Goal: Transaction & Acquisition: Purchase product/service

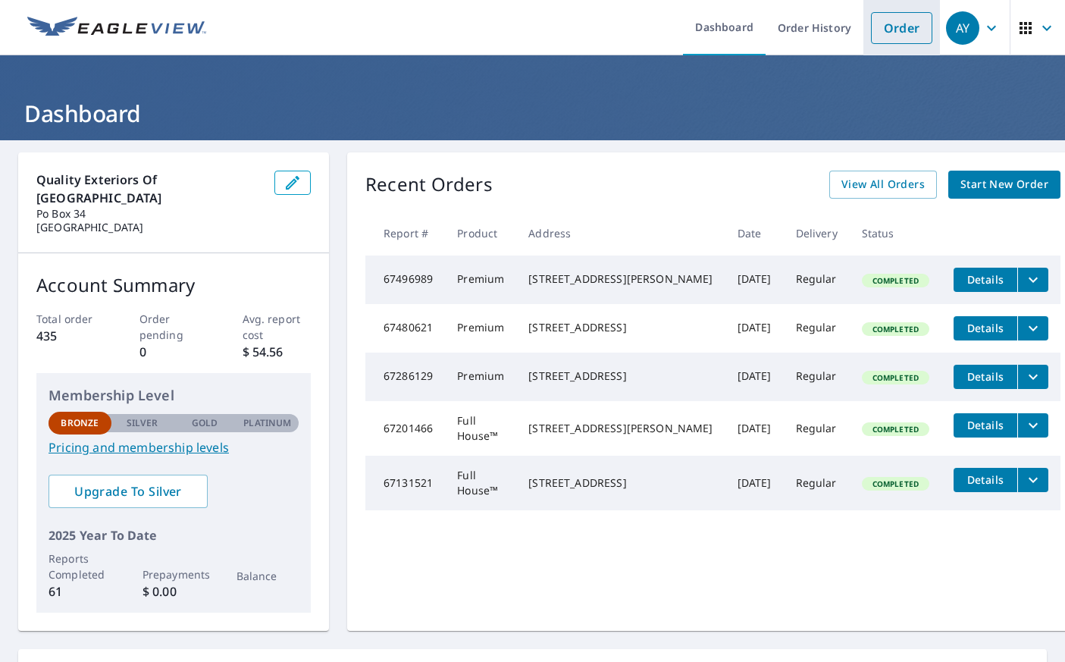
click at [913, 33] on link "Order" at bounding box center [901, 28] width 61 height 32
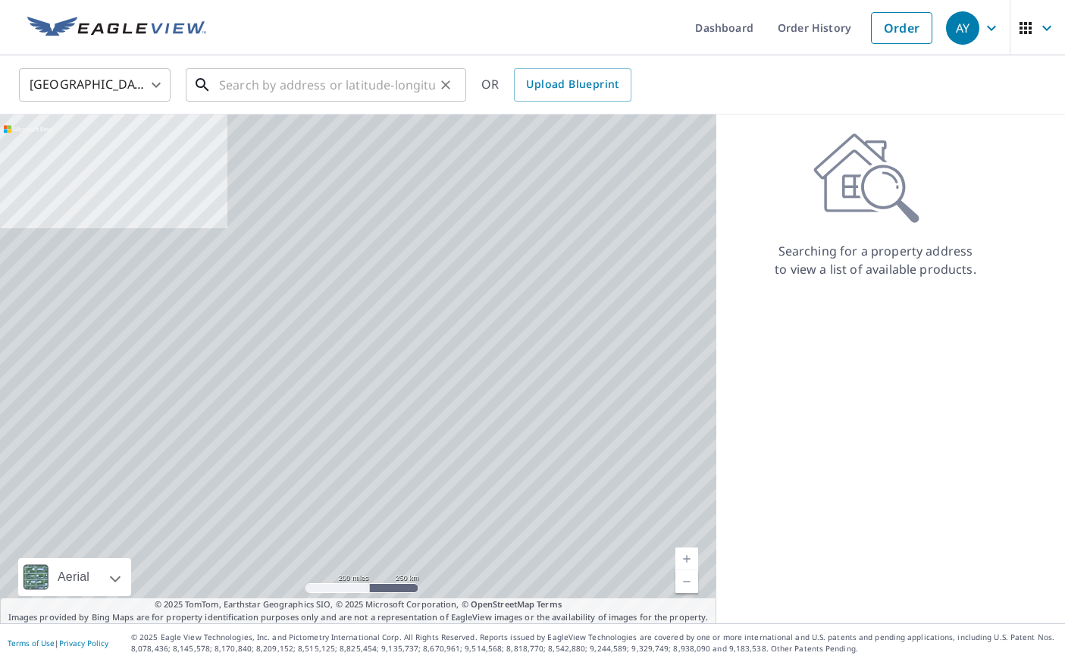
click at [279, 80] on input "text" at bounding box center [327, 85] width 216 height 42
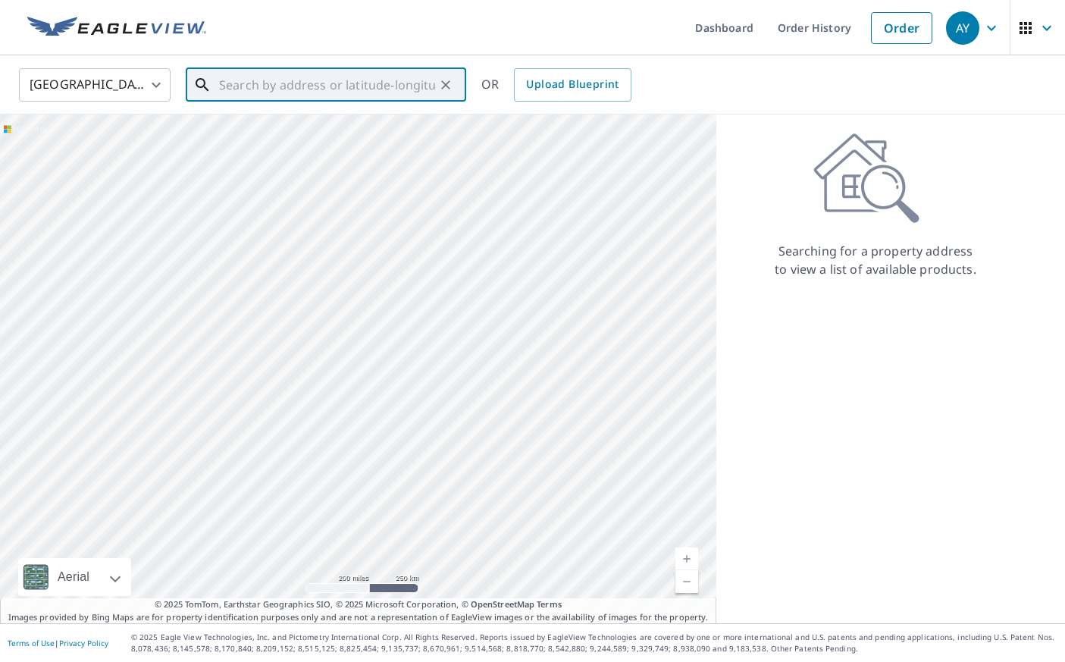
paste input "[STREET_ADDRESS][PERSON_NAME]"
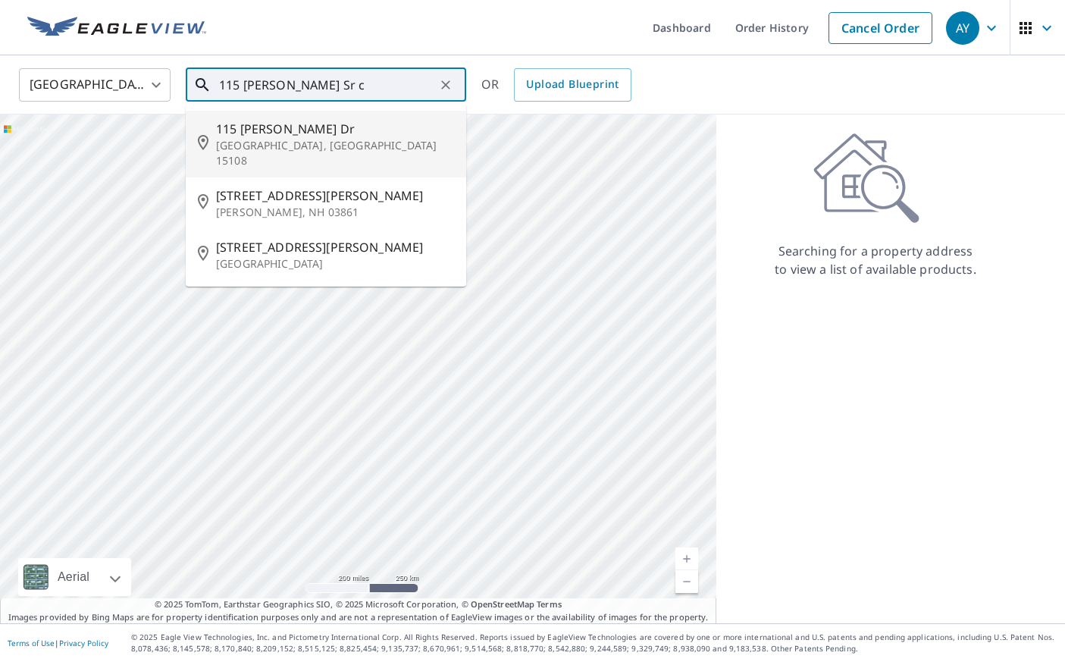
click at [263, 146] on p "[GEOGRAPHIC_DATA], [GEOGRAPHIC_DATA] 15108" at bounding box center [335, 153] width 238 height 30
type input "[STREET_ADDRESS][PERSON_NAME][PERSON_NAME]"
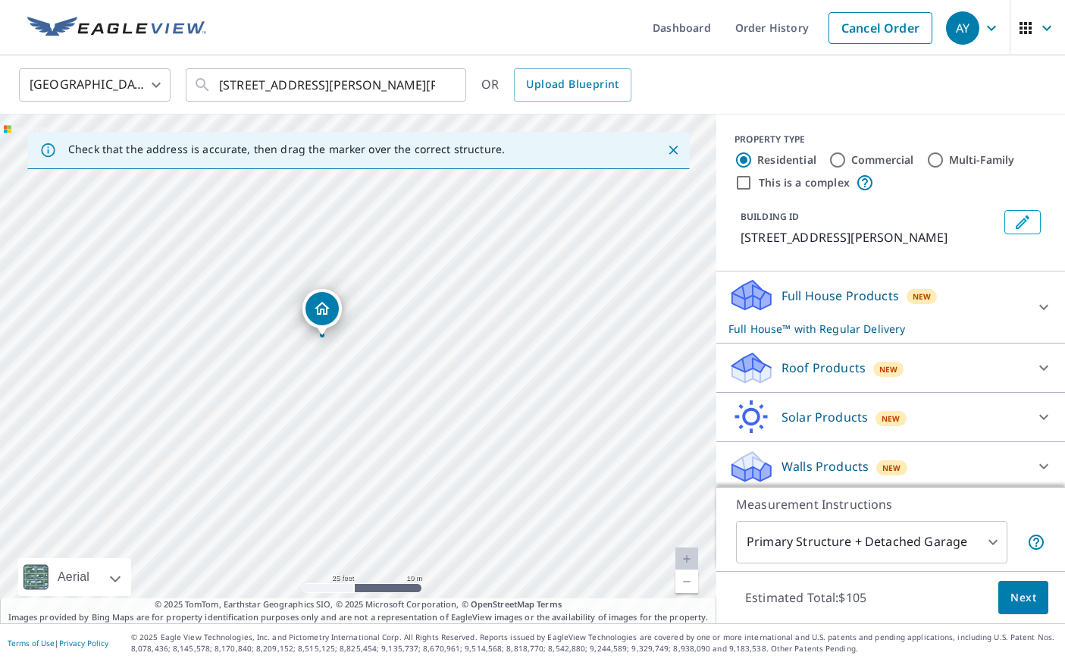
click at [1012, 306] on div "Full House Products New Full House™ with Regular Delivery" at bounding box center [877, 306] width 297 height 59
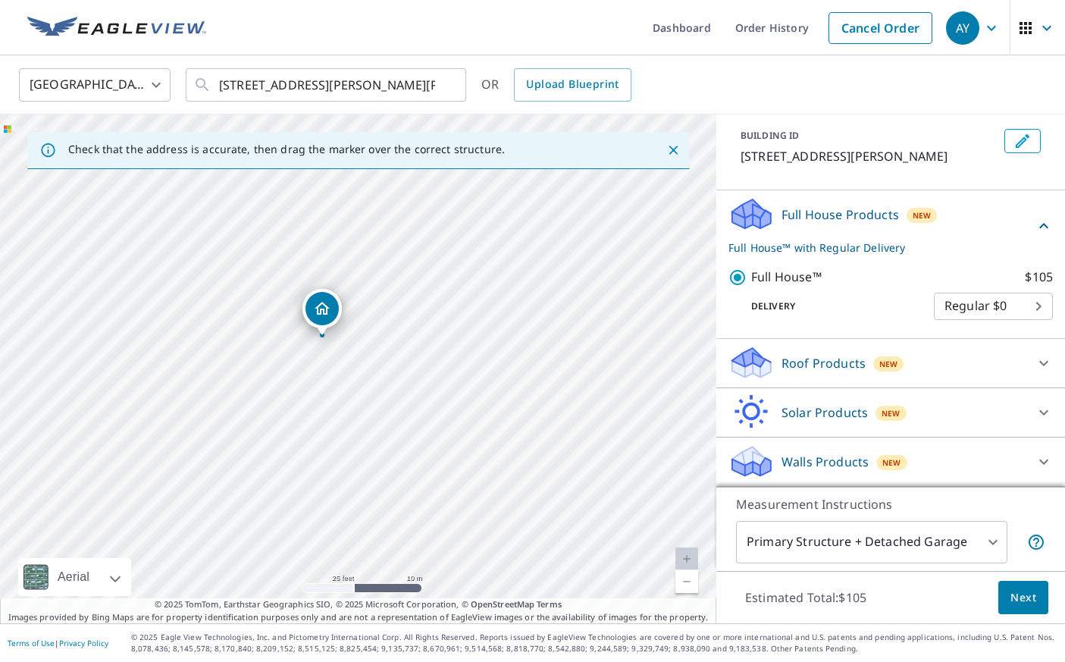
click at [829, 362] on p "Roof Products" at bounding box center [824, 363] width 84 height 18
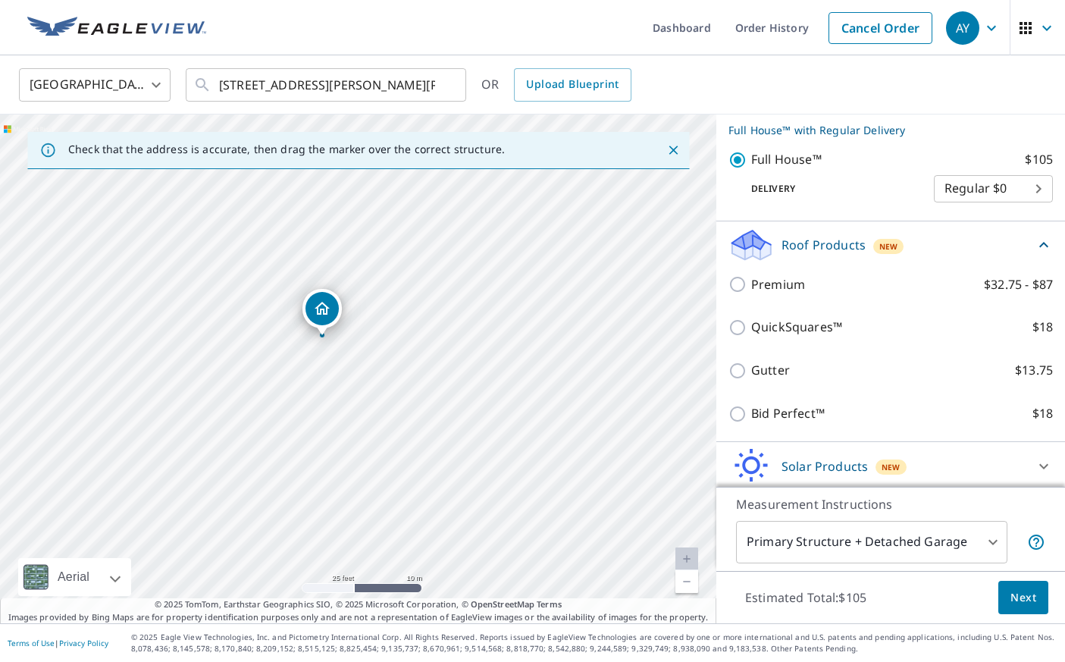
scroll to position [202, 0]
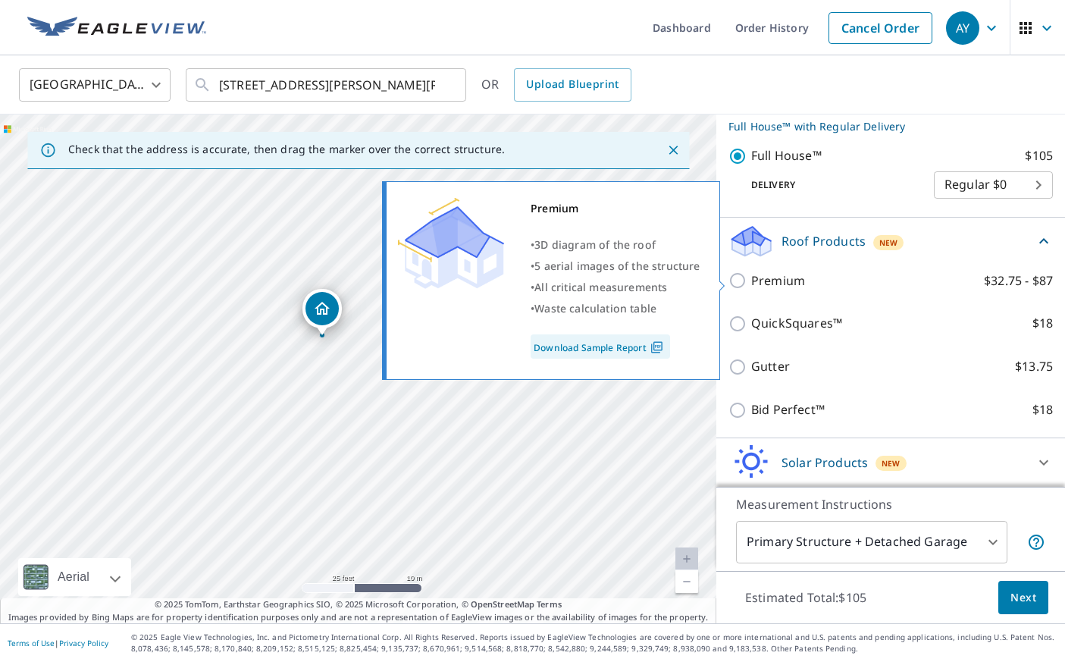
click at [743, 282] on input "Premium $32.75 - $87" at bounding box center [740, 280] width 23 height 18
checkbox input "true"
checkbox input "false"
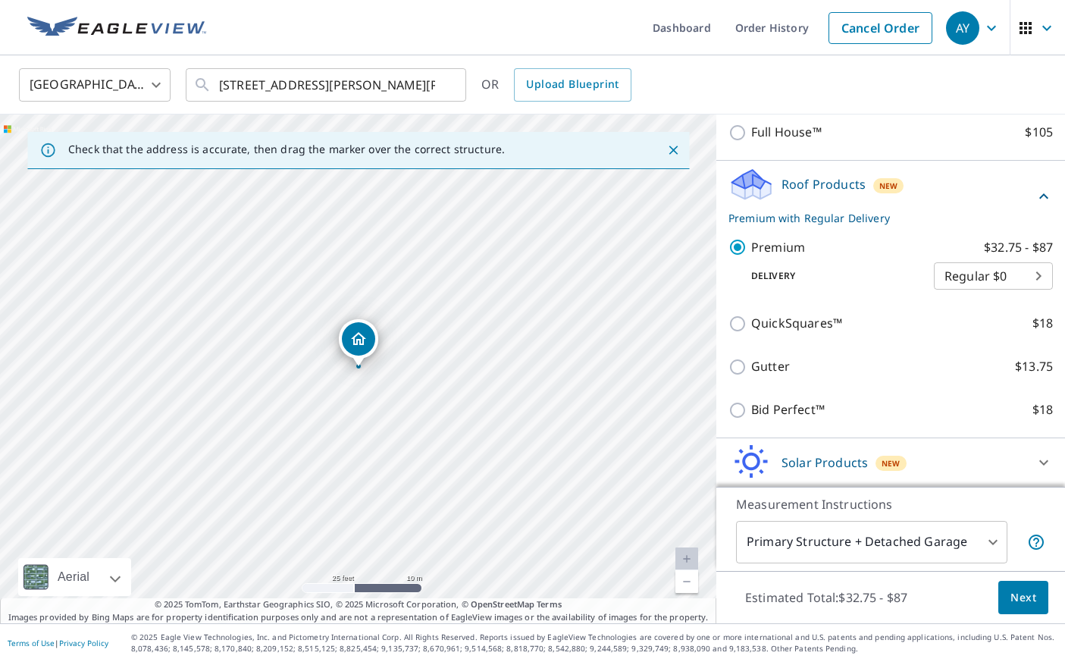
click at [1025, 597] on span "Next" at bounding box center [1024, 597] width 26 height 19
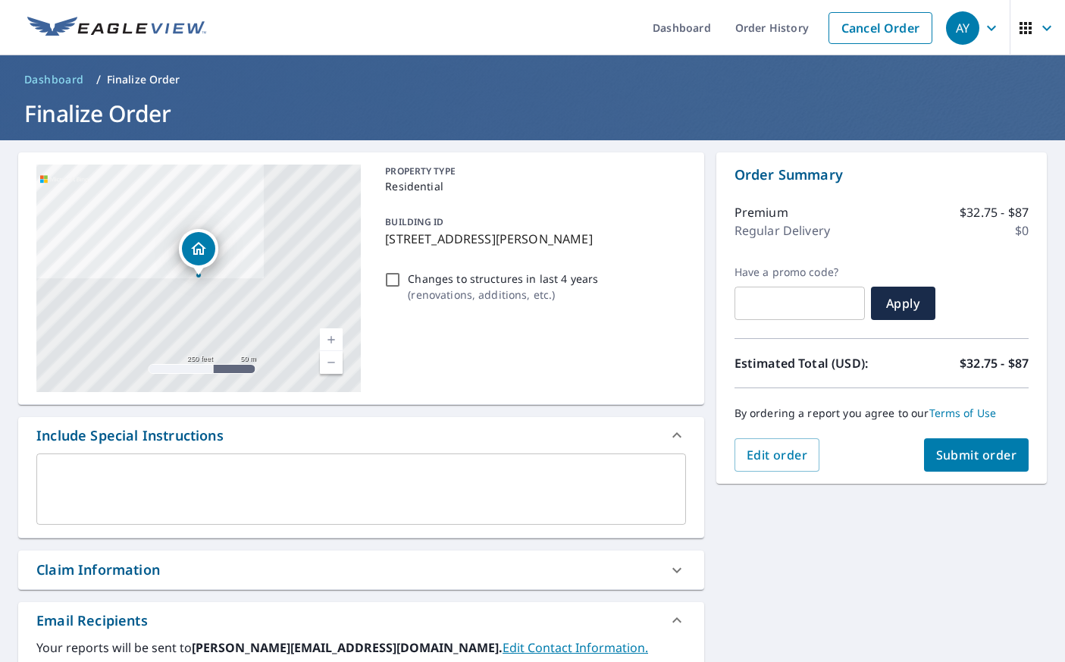
click at [967, 455] on span "Submit order" at bounding box center [976, 455] width 81 height 17
